Goal: Transaction & Acquisition: Purchase product/service

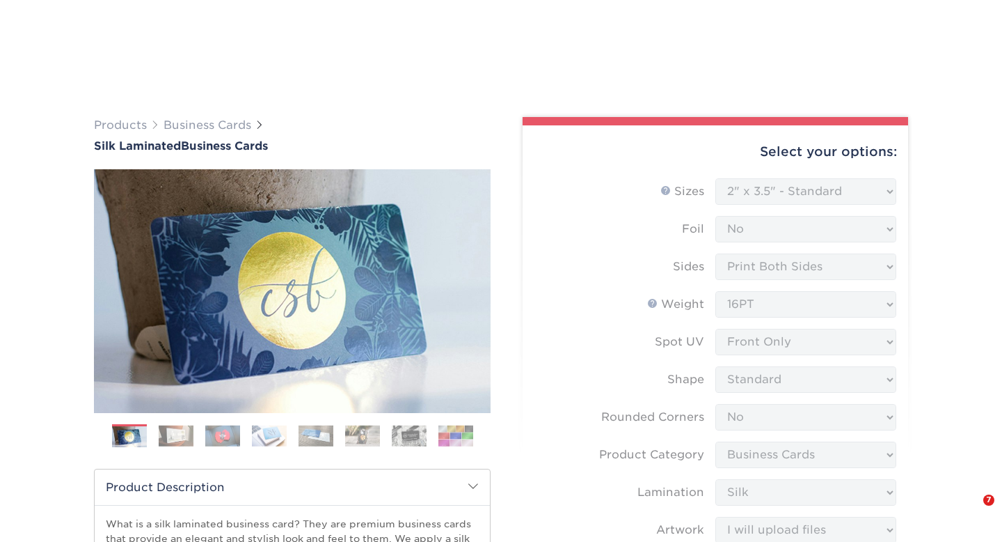
select select "2.00x3.50"
select select "0"
select select "3b5148f1-0588-4f88-a218-97bcfdce65c1"
select select "ccacb42f-45f7-42d3-bbd3-7c8421cf37f0"
select select "upload"
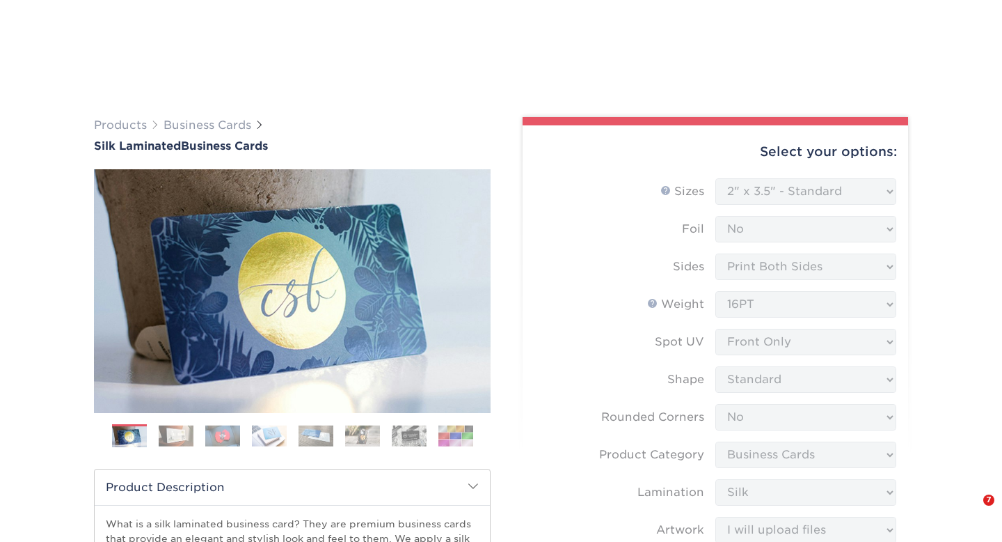
select select "1000 – $139.00"
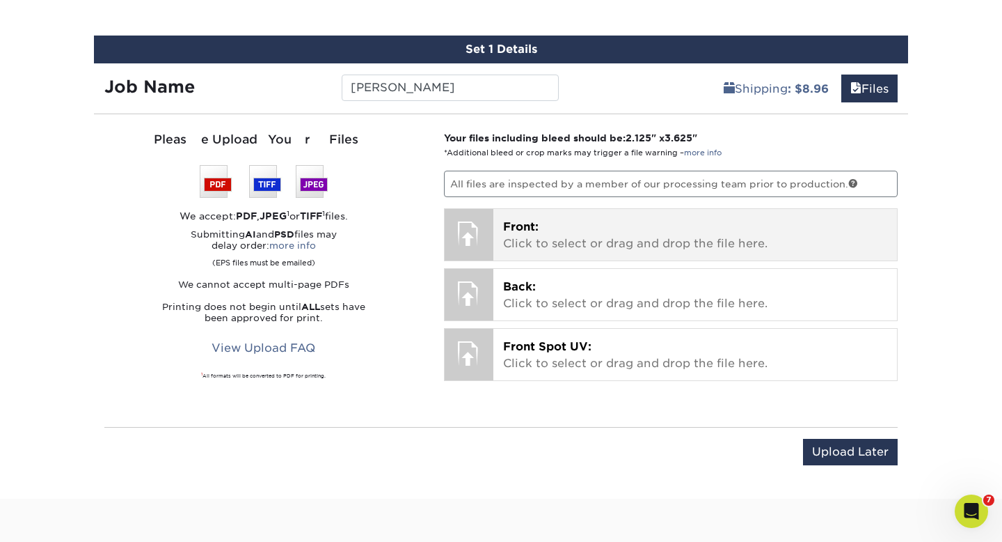
click at [528, 239] on p "Front: Click to select or drag and drop the file here." at bounding box center [695, 235] width 385 height 33
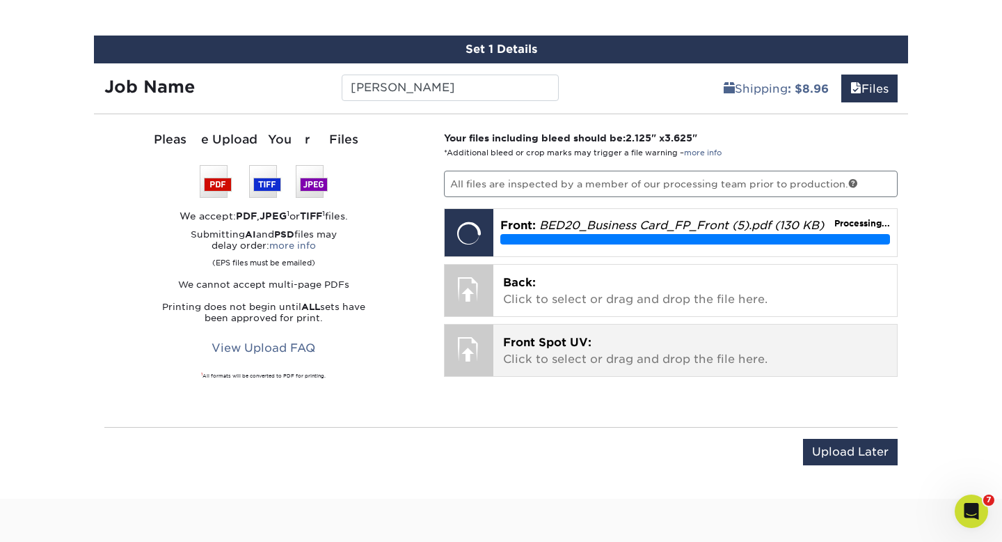
click at [548, 354] on p "Front Spot UV: Click to select or drag and drop the file here." at bounding box center [695, 350] width 385 height 33
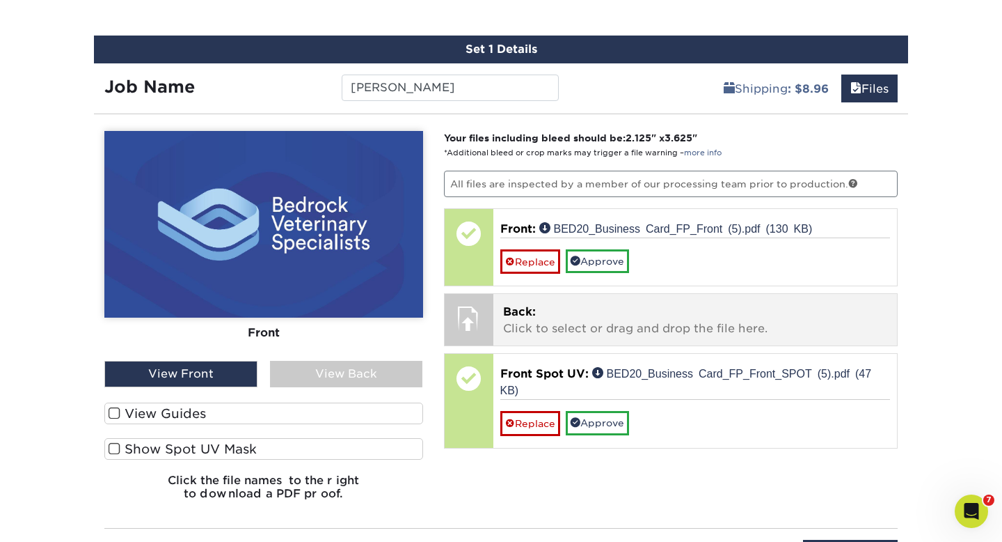
click at [599, 330] on p "Back: Click to select or drag and drop the file here." at bounding box center [695, 319] width 385 height 33
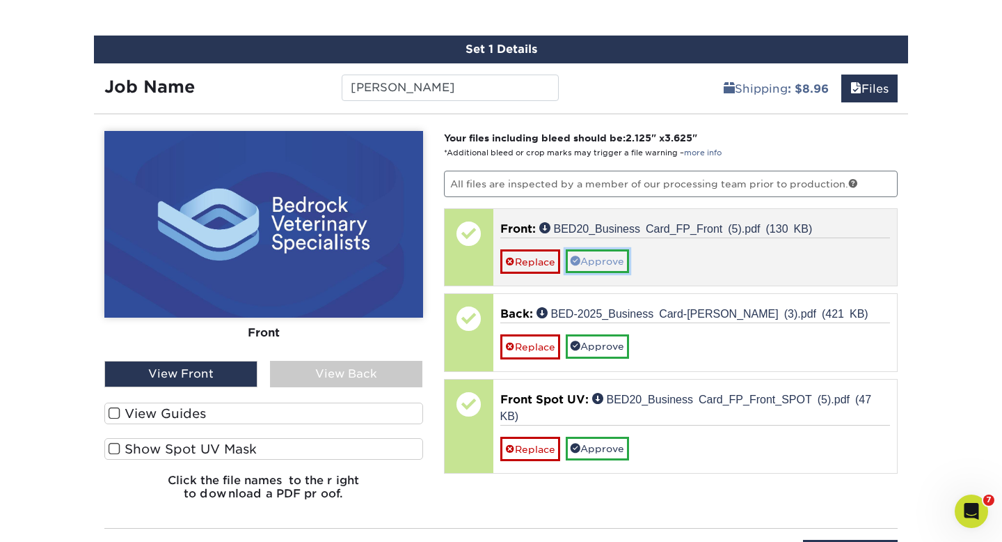
click at [601, 255] on link "Approve" at bounding box center [597, 261] width 63 height 24
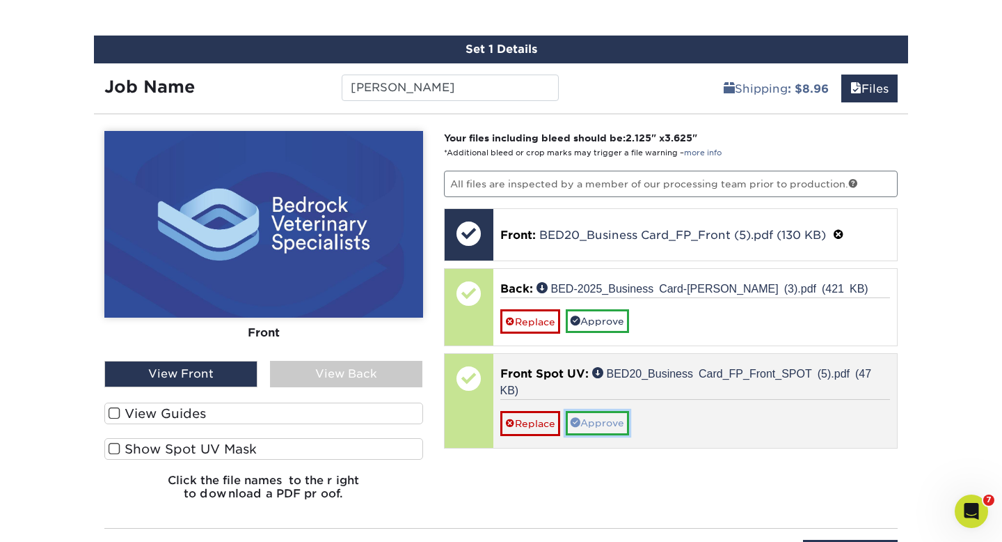
click at [608, 429] on link "Approve" at bounding box center [597, 423] width 63 height 24
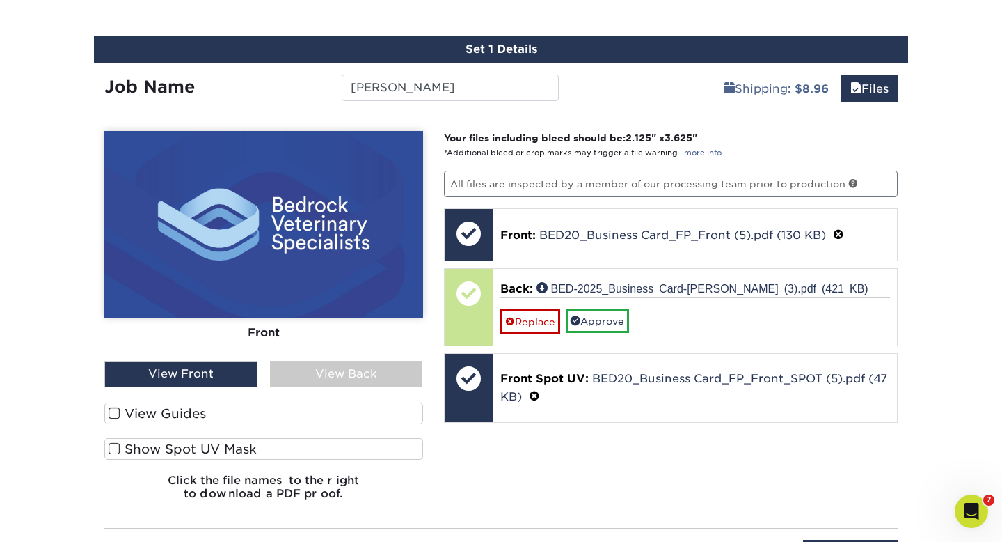
click at [350, 380] on div "View Back" at bounding box center [346, 374] width 153 height 26
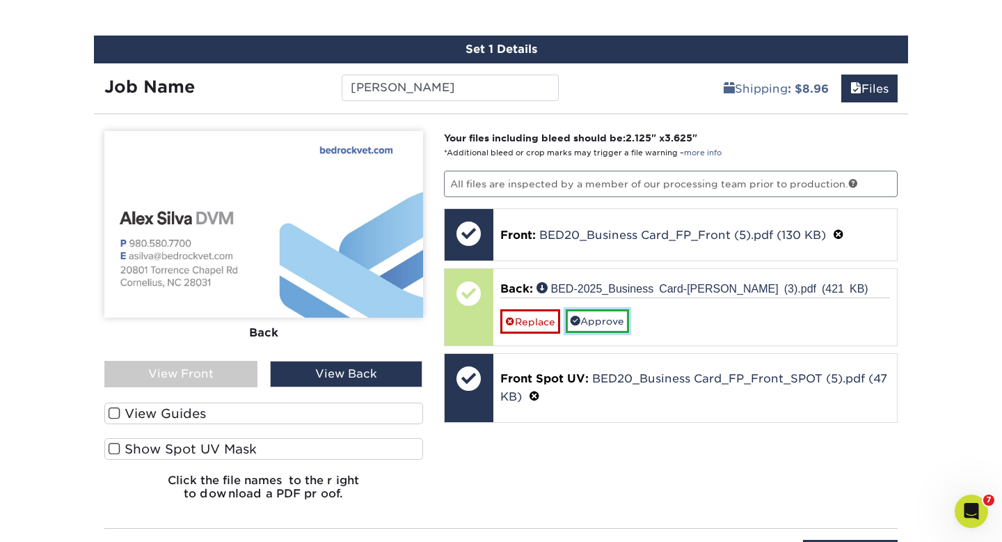
click at [609, 324] on link "Approve" at bounding box center [597, 321] width 63 height 24
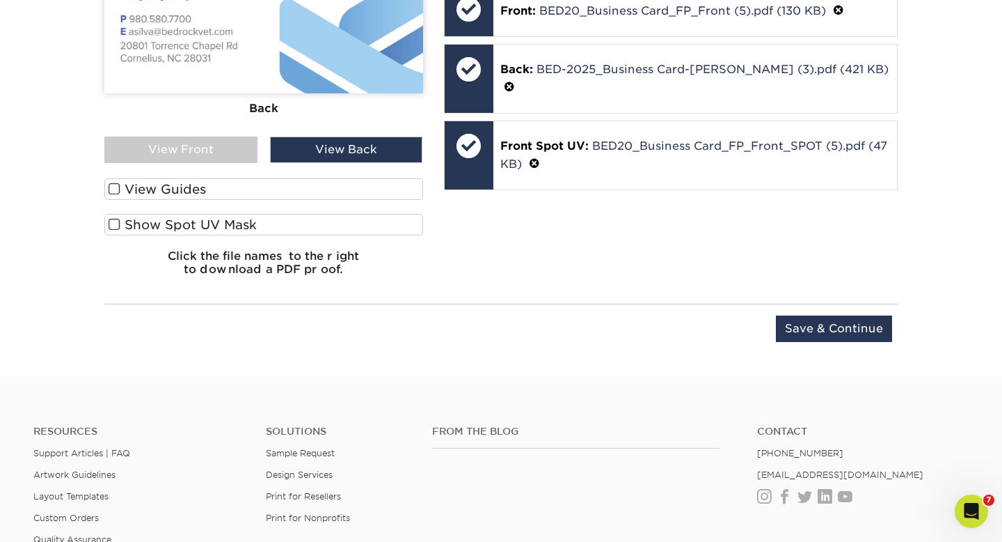
scroll to position [1046, 0]
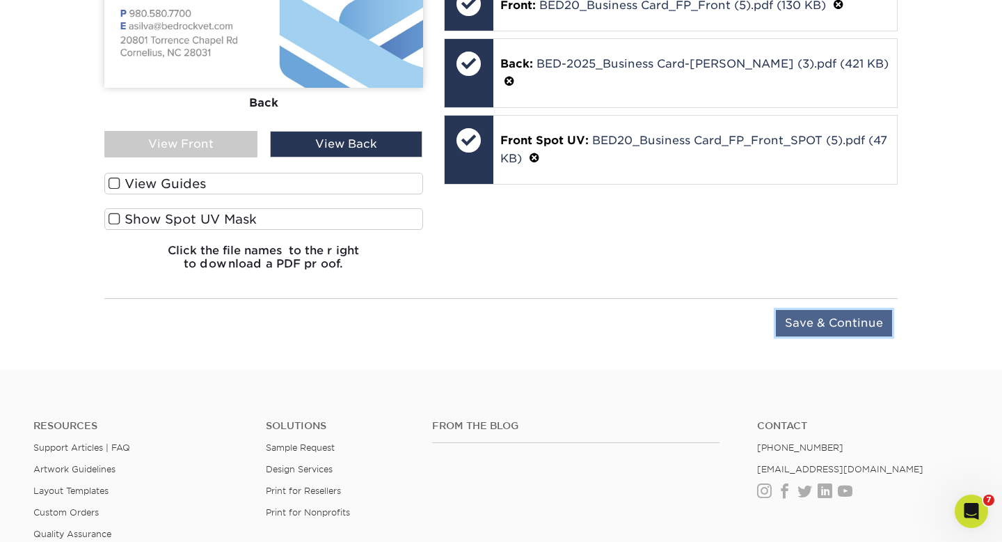
click at [812, 335] on input "Save & Continue" at bounding box center [834, 323] width 116 height 26
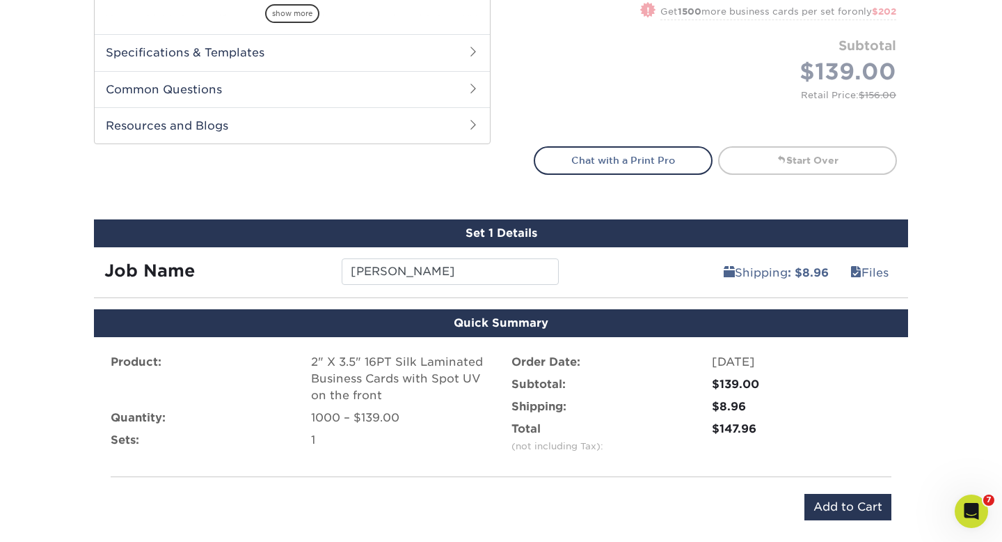
scroll to position [722, 0]
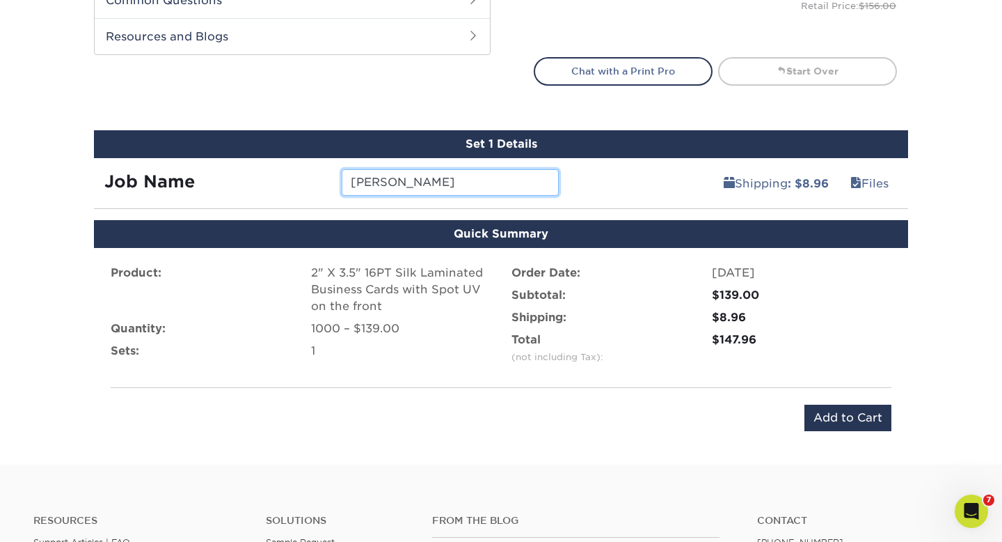
click at [439, 185] on input "Alex Silva" at bounding box center [450, 182] width 216 height 26
type input "Alex Silva Business Card Reprint"
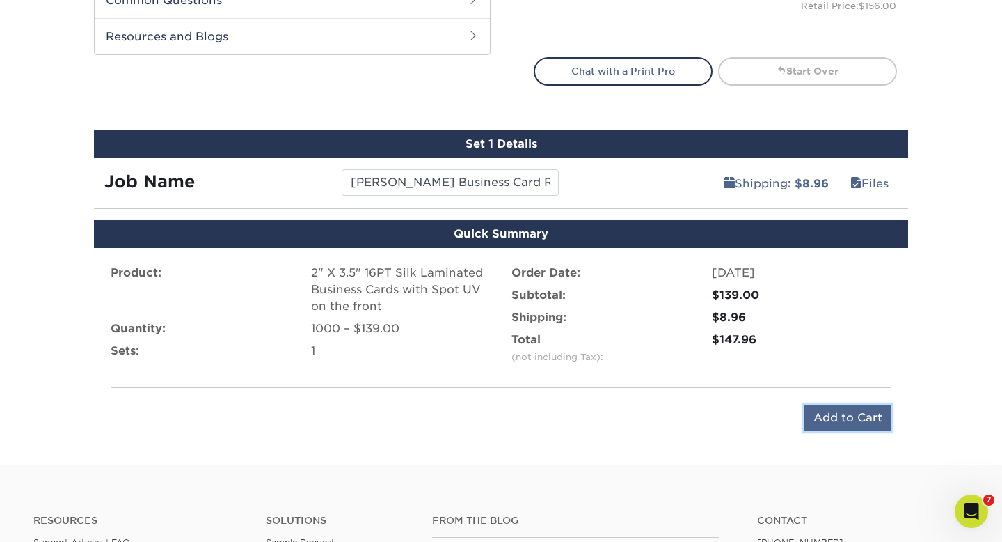
click at [869, 420] on input "Add to Cart" at bounding box center [848, 417] width 87 height 26
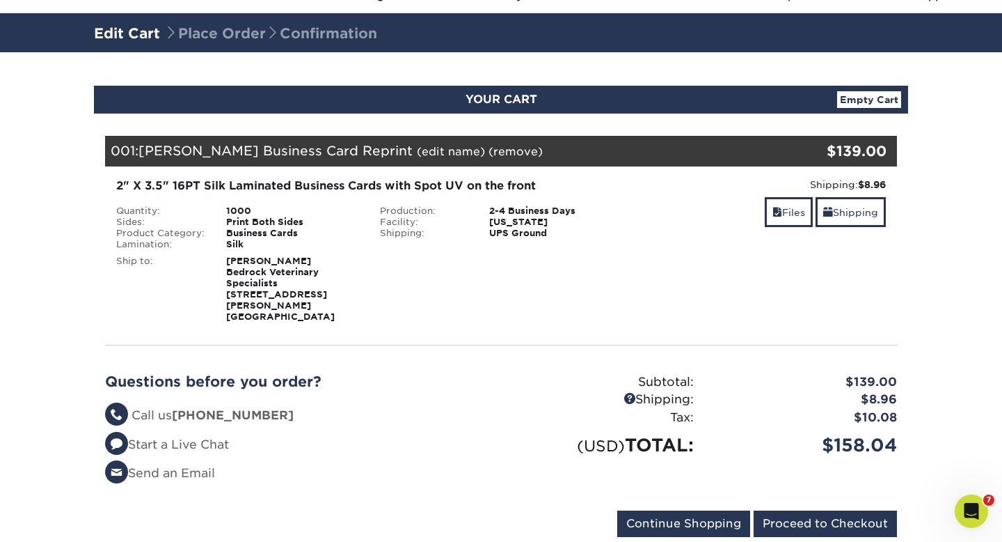
scroll to position [75, 0]
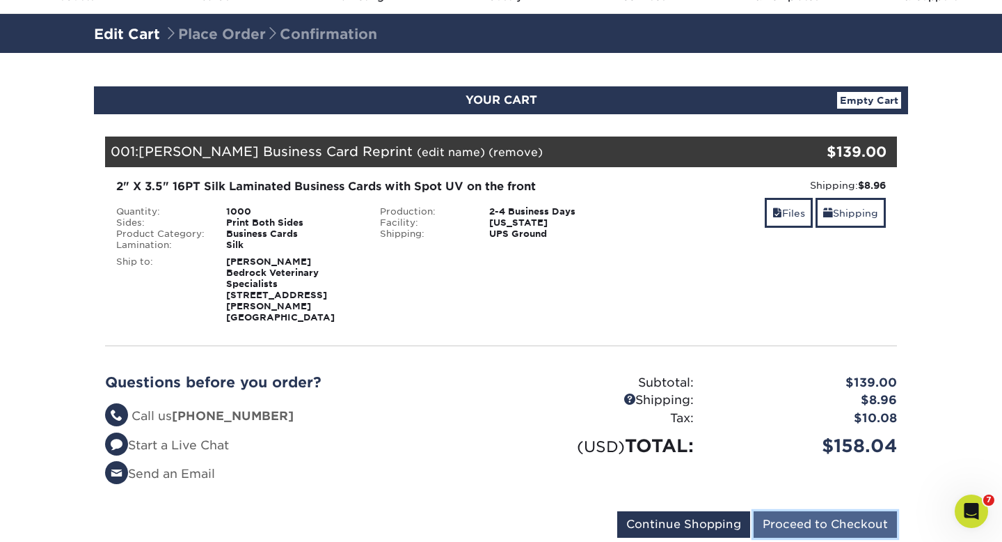
click at [841, 511] on input "Proceed to Checkout" at bounding box center [825, 524] width 143 height 26
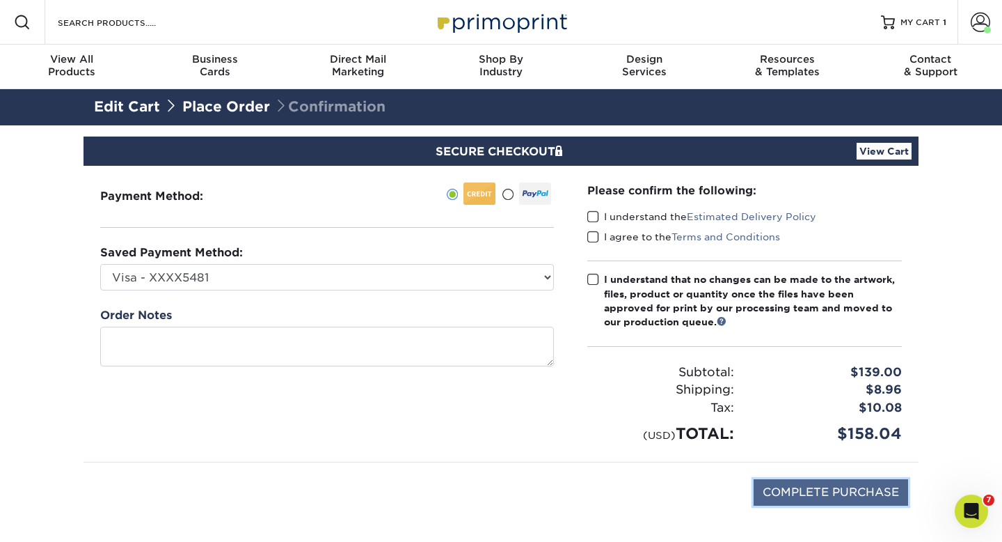
click at [797, 488] on input "COMPLETE PURCHASE" at bounding box center [831, 492] width 155 height 26
click at [596, 213] on span at bounding box center [593, 216] width 12 height 13
click at [0, 0] on input "I understand the Estimated Delivery Policy" at bounding box center [0, 0] width 0 height 0
click at [596, 241] on span at bounding box center [593, 236] width 12 height 13
click at [0, 0] on input "I agree to the Terms and Conditions" at bounding box center [0, 0] width 0 height 0
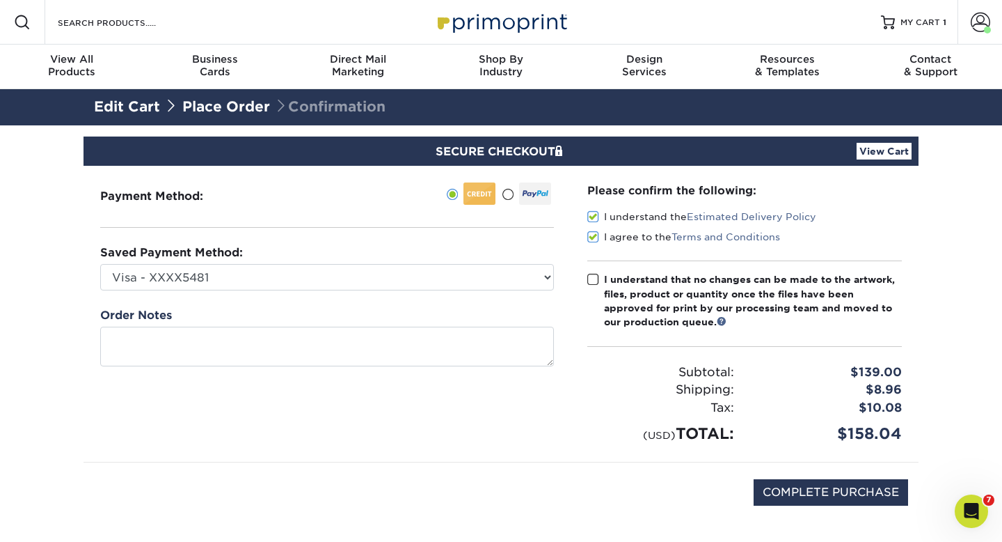
click at [592, 276] on span at bounding box center [593, 279] width 12 height 13
click at [0, 0] on input "I understand that no changes can be made to the artwork, files, product or quan…" at bounding box center [0, 0] width 0 height 0
click at [867, 488] on input "COMPLETE PURCHASE" at bounding box center [831, 492] width 155 height 26
type input "PROCESSING, PLEASE WAIT..."
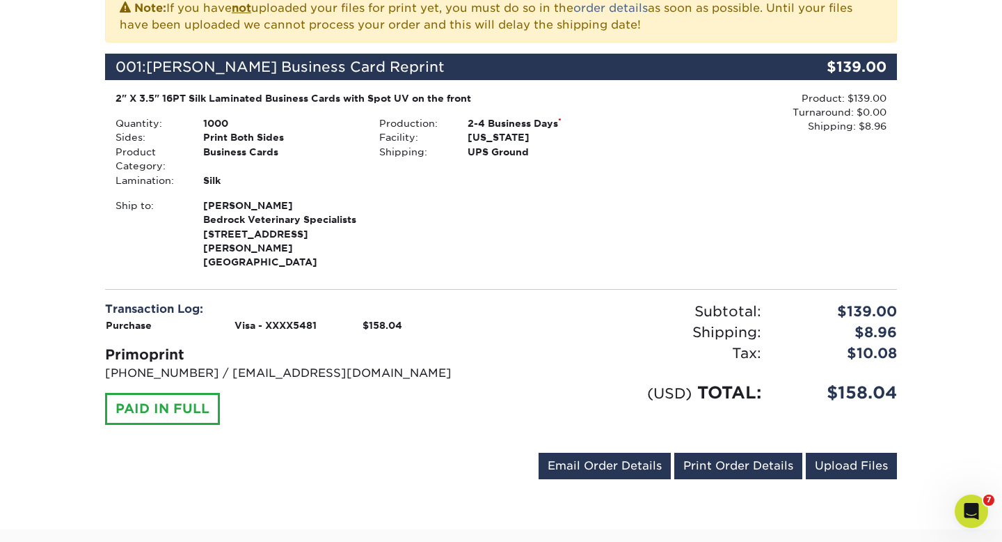
scroll to position [336, 0]
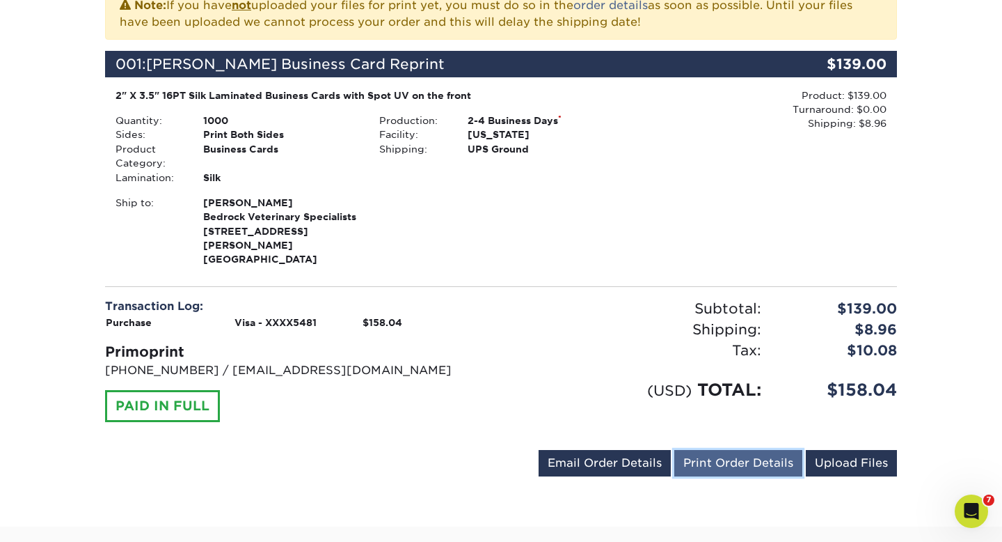
click at [727, 454] on link "Print Order Details" at bounding box center [738, 463] width 128 height 26
